Goal: Transaction & Acquisition: Book appointment/travel/reservation

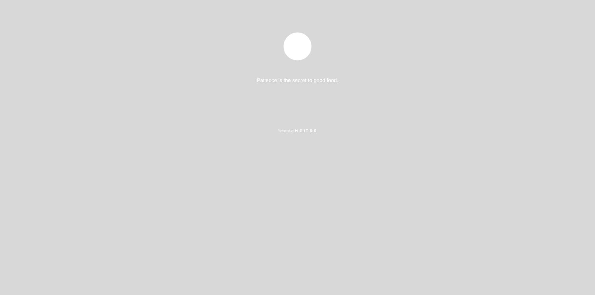
select select "pt"
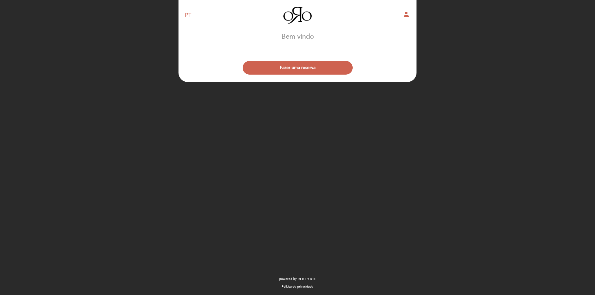
click at [114, 49] on div "EN ES PT Oro person Bem vindo Bem vindo, Mudar usuário Fazer uma reserva Seleci…" at bounding box center [297, 147] width 595 height 295
click at [260, 64] on button "Fazer uma reserva" at bounding box center [298, 68] width 110 height 14
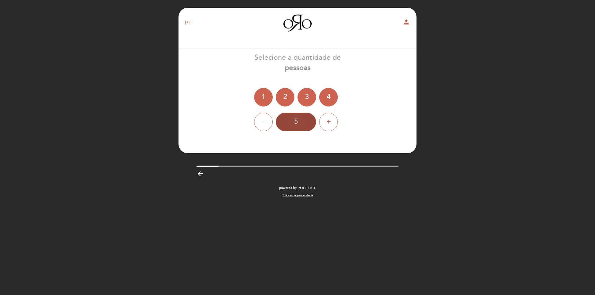
click at [299, 119] on div "5" at bounding box center [296, 122] width 40 height 19
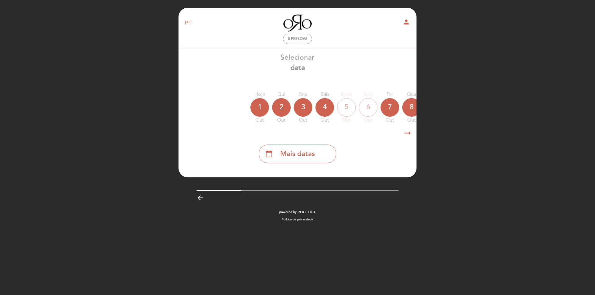
click at [409, 135] on icon "arrow_right_alt" at bounding box center [407, 133] width 9 height 13
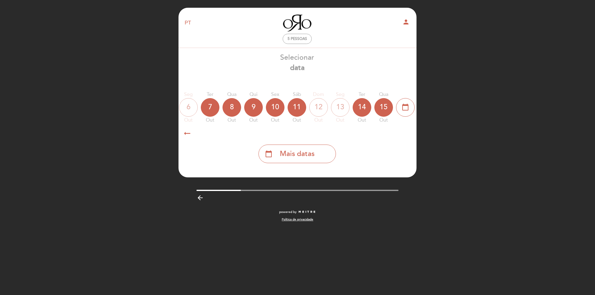
scroll to position [0, 181]
click at [273, 107] on div "10" at bounding box center [274, 107] width 19 height 19
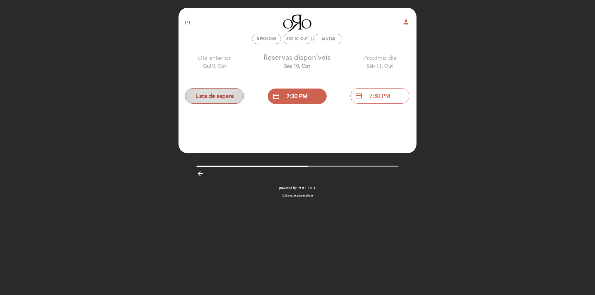
click at [219, 97] on button "Lista de espera" at bounding box center [214, 95] width 59 height 15
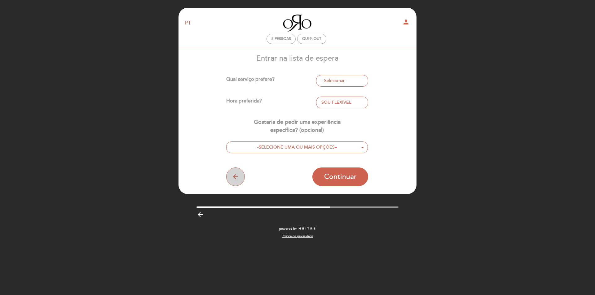
click at [236, 176] on icon "arrow_back" at bounding box center [235, 176] width 7 height 7
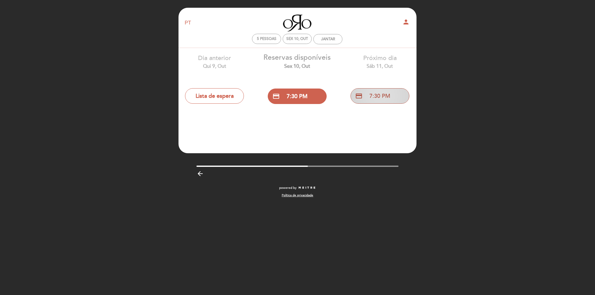
click at [358, 98] on span "credit_card" at bounding box center [358, 95] width 7 height 7
